Goal: Task Accomplishment & Management: Use online tool/utility

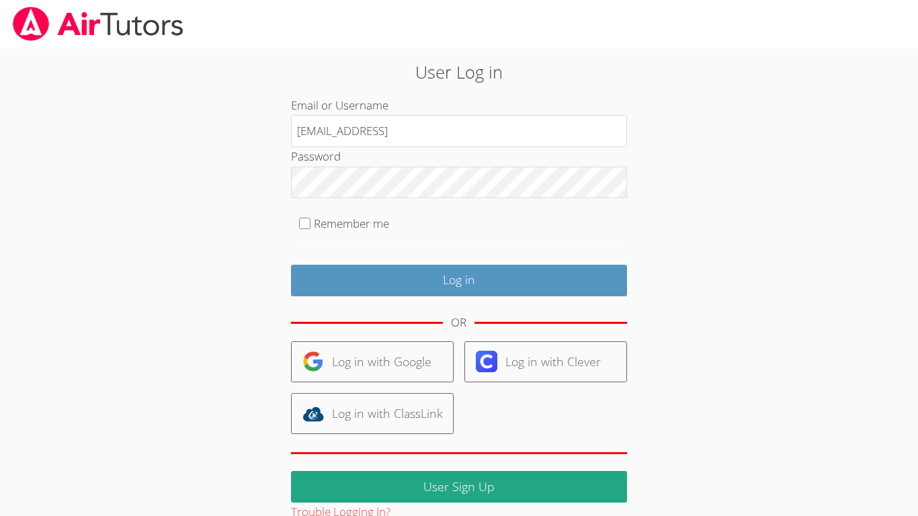
type input "[EMAIL_ADDRESS]"
click at [291, 265] on input "Log in" at bounding box center [459, 281] width 336 height 32
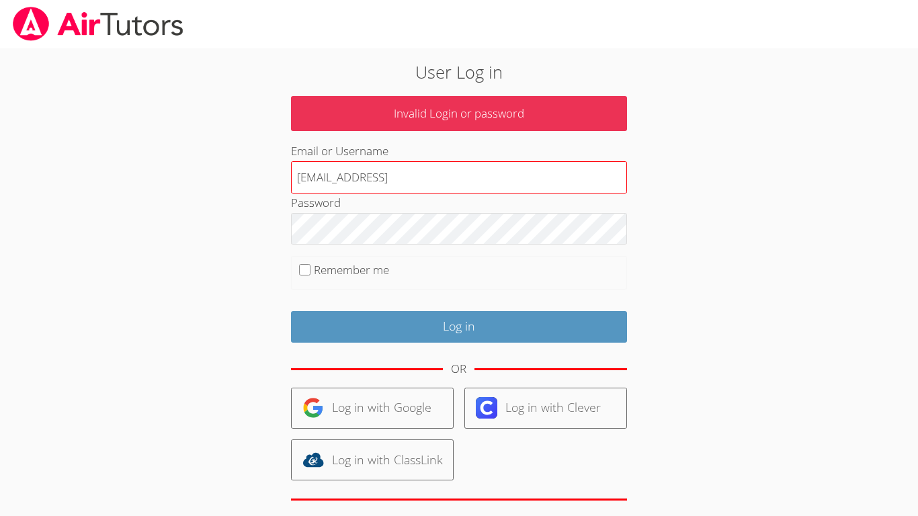
click at [477, 183] on input "[EMAIL_ADDRESS]" at bounding box center [459, 177] width 336 height 32
click at [477, 183] on input "[EMAIL_ADDRESS][DOMAIN_NAME]" at bounding box center [459, 177] width 336 height 32
type input "[EMAIL_ADDRESS][DOMAIN_NAME]"
click at [472, 190] on input "[EMAIL_ADDRESS][DOMAIN_NAME]" at bounding box center [459, 177] width 336 height 32
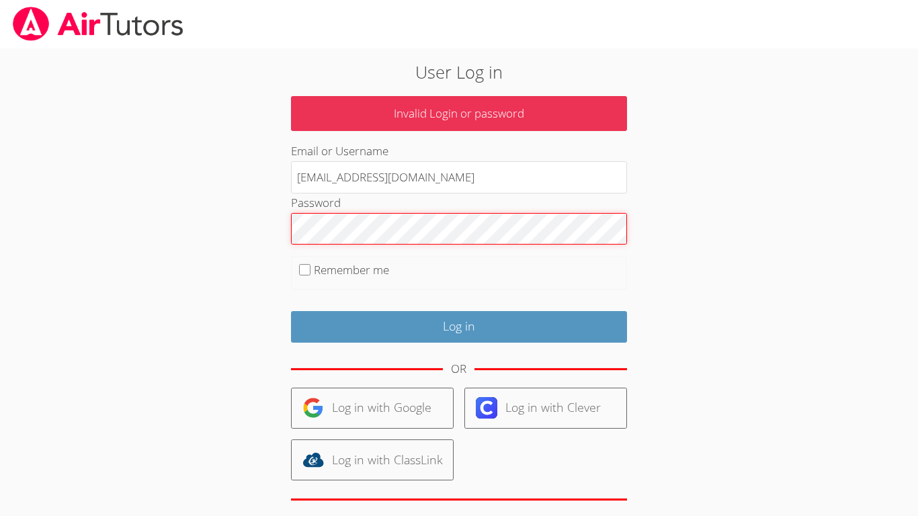
click at [291, 311] on input "Log in" at bounding box center [459, 327] width 336 height 32
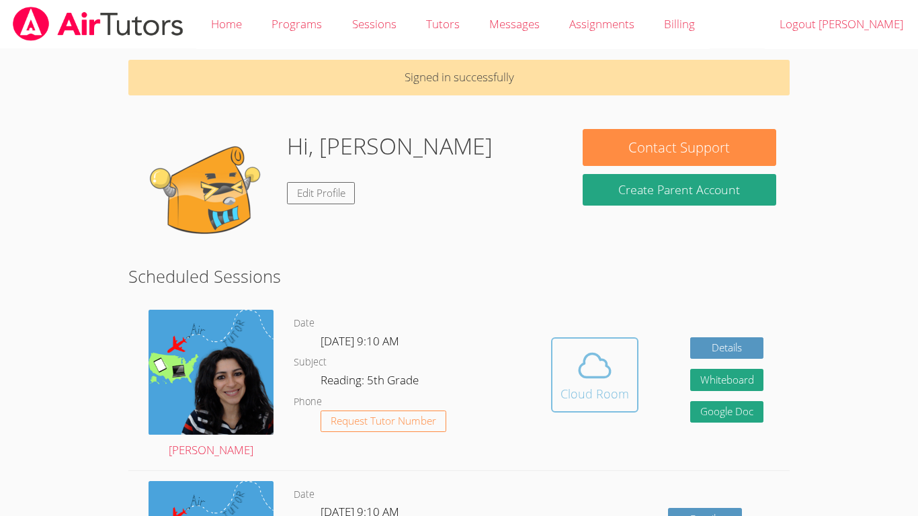
click at [567, 376] on span at bounding box center [594, 366] width 69 height 38
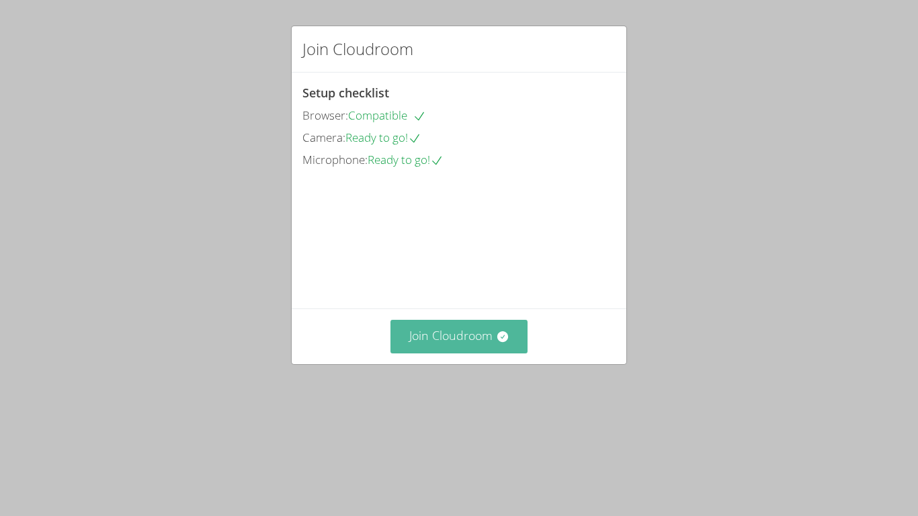
click at [515, 353] on button "Join Cloudroom" at bounding box center [459, 336] width 138 height 33
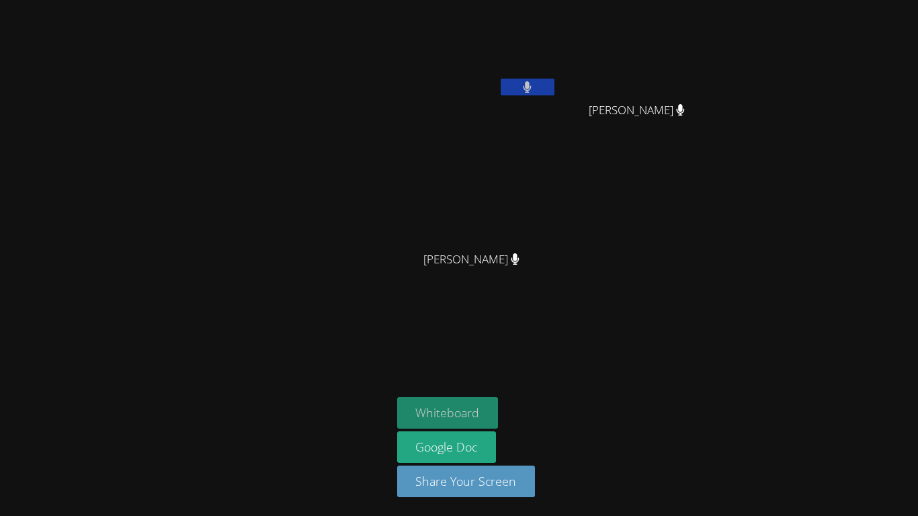
click at [406, 403] on button "Whiteboard" at bounding box center [447, 413] width 101 height 32
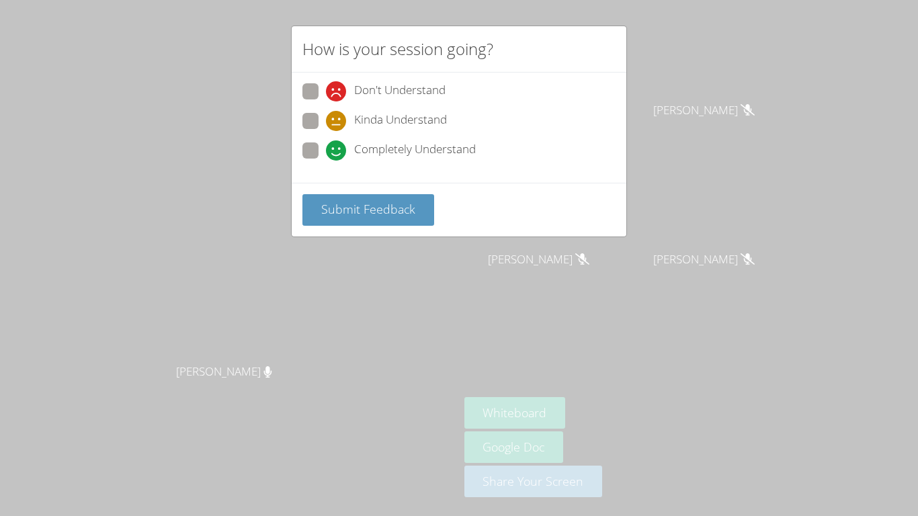
click at [386, 146] on span "Completely Understand" at bounding box center [415, 150] width 122 height 20
click at [337, 146] on input "Completely Understand" at bounding box center [331, 147] width 11 height 11
radio input "true"
click at [400, 206] on span "Submit Feedback" at bounding box center [368, 209] width 94 height 16
